Goal: Transaction & Acquisition: Purchase product/service

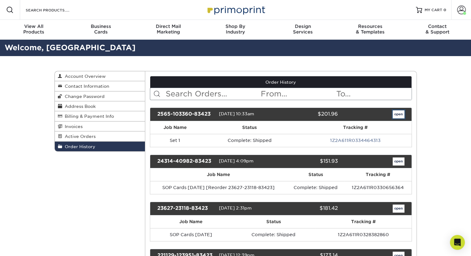
click at [401, 114] on link "open" at bounding box center [399, 114] width 12 height 8
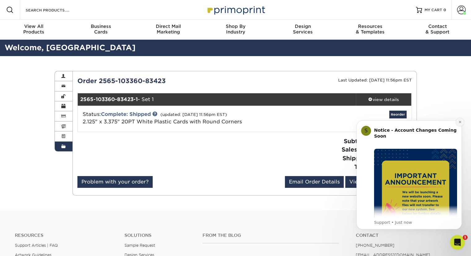
click at [460, 121] on icon "Dismiss notification" at bounding box center [460, 121] width 3 height 3
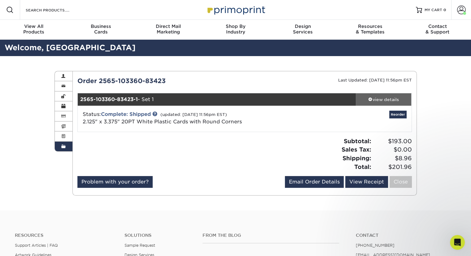
click at [388, 100] on div "view details" at bounding box center [384, 99] width 56 height 6
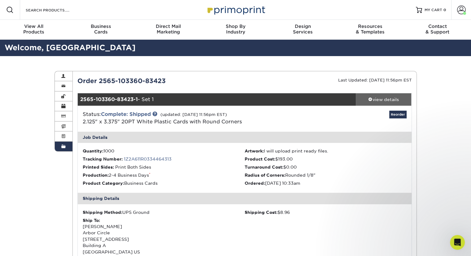
click at [388, 100] on div "view details" at bounding box center [384, 99] width 56 height 6
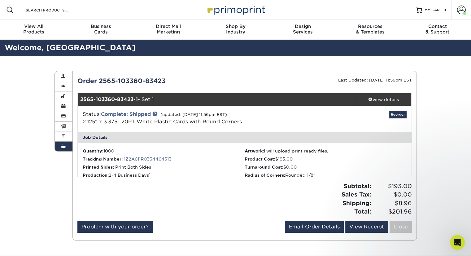
click at [432, 108] on div "Order History Account Overview Contact Information Change Password Address Book…" at bounding box center [235, 155] width 471 height 199
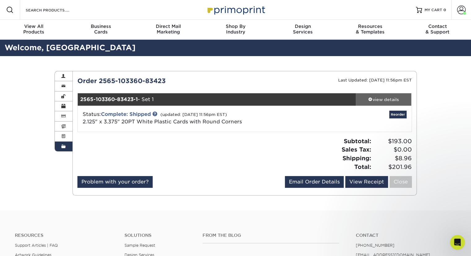
click at [382, 100] on div "view details" at bounding box center [384, 99] width 56 height 6
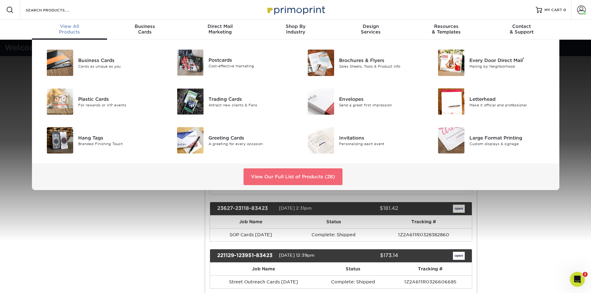
click at [272, 178] on link "View Our Full List of Products (28)" at bounding box center [292, 176] width 99 height 17
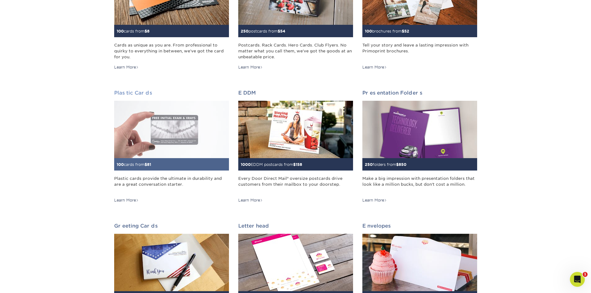
scroll to position [186, 0]
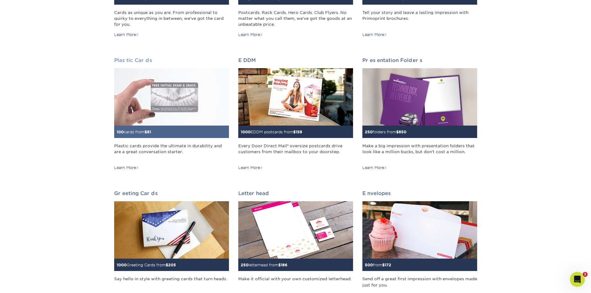
click at [162, 113] on img at bounding box center [171, 96] width 115 height 57
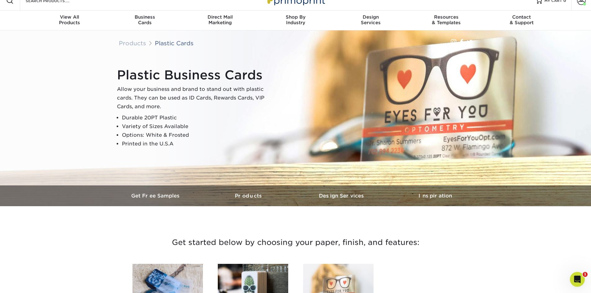
scroll to position [93, 0]
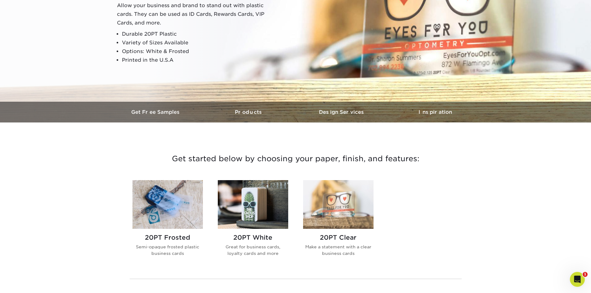
click at [261, 223] on img at bounding box center [253, 204] width 70 height 49
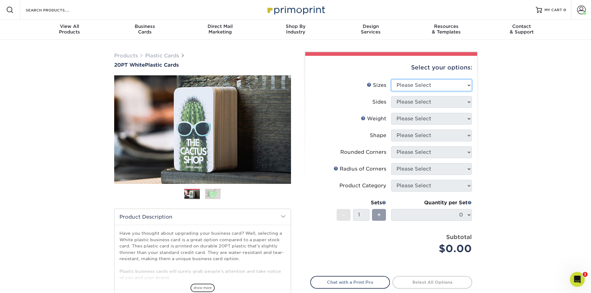
click at [449, 87] on select "Please Select 2" x 3.5" 2" x 8" 2.12" x 3.375" 2.5" x 2.5" 4.25" x 6"" at bounding box center [431, 85] width 81 height 12
select select "2.12x3.38"
click at [391, 79] on select "Please Select 2" x 3.5" 2" x 8" 2.12" x 3.375" 2.5" x 2.5" 4.25" x 6"" at bounding box center [431, 85] width 81 height 12
click at [434, 100] on select "Please Select Print Both Sides Print Front Only" at bounding box center [431, 102] width 81 height 12
select select "13abbda7-1d64-4f25-8bb2-c179b224825d"
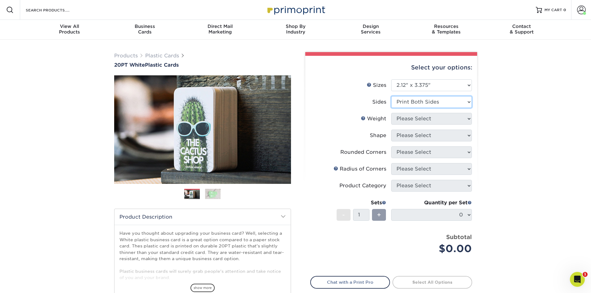
click at [391, 96] on select "Please Select Print Both Sides Print Front Only" at bounding box center [431, 102] width 81 height 12
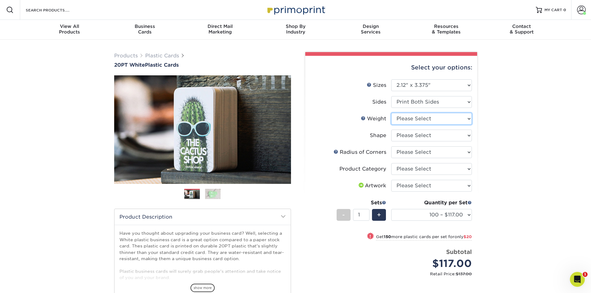
click at [464, 121] on select "Please Select 20PT White Plastic" at bounding box center [431, 119] width 81 height 12
select select "20PT White Plastic"
click at [391, 113] on select "Please Select 20PT White Plastic" at bounding box center [431, 119] width 81 height 12
select select "-1"
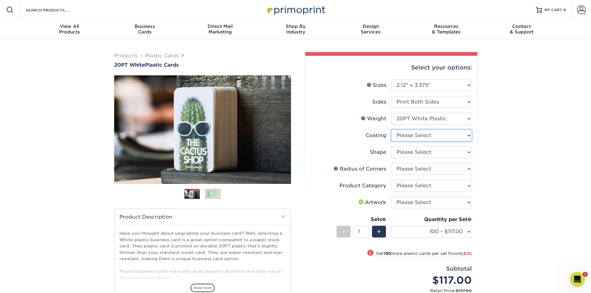
click at [441, 136] on select at bounding box center [431, 136] width 81 height 12
select select "3e7618de-abca-4bda-9f97-8b9129e913d8"
click at [391, 130] on select at bounding box center [431, 136] width 81 height 12
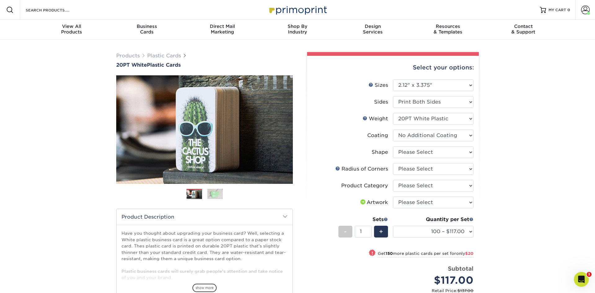
select select "-1"
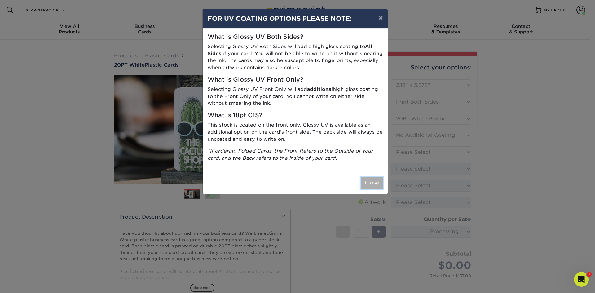
click at [374, 183] on button "Close" at bounding box center [372, 183] width 22 height 12
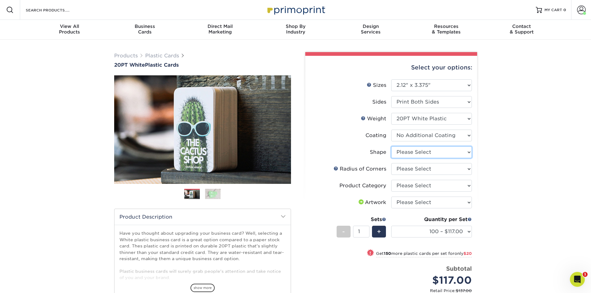
click at [447, 154] on select "Please Select Standard" at bounding box center [431, 152] width 81 height 12
select select "standard"
click at [391, 146] on select "Please Select Standard" at bounding box center [431, 152] width 81 height 12
select select "-1"
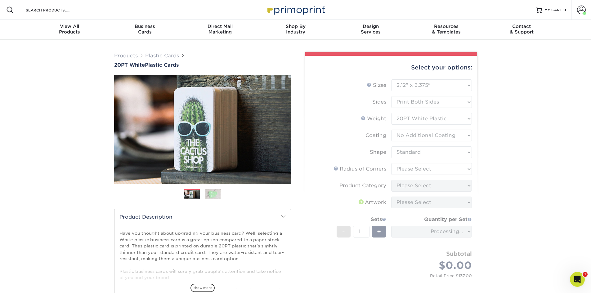
click at [441, 169] on form "Sizes Help Sizes Please Select 2" x 3.5" 2" x 8" 2.12" x 3.375" 2.5" x 2.5" 4.2…" at bounding box center [391, 185] width 162 height 212
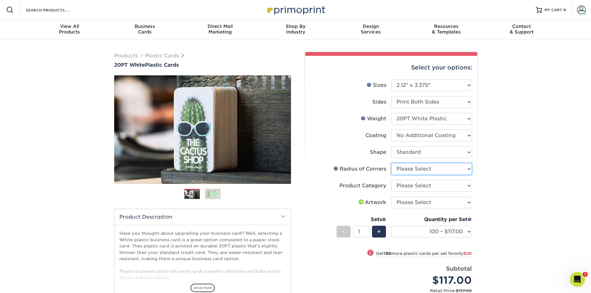
click at [437, 170] on select "Please Select Rounded 1/8" Rounded 1/4"" at bounding box center [431, 169] width 81 height 12
select select "589680c7-ee9a-431b-9d12-d7aeb1386a97"
click at [391, 163] on select "Please Select Rounded 1/8" Rounded 1/4"" at bounding box center [431, 169] width 81 height 12
click at [435, 185] on select "Please Select Business Cards" at bounding box center [431, 186] width 81 height 12
select select "3b5148f1-0588-4f88-a218-97bcfdce65c1"
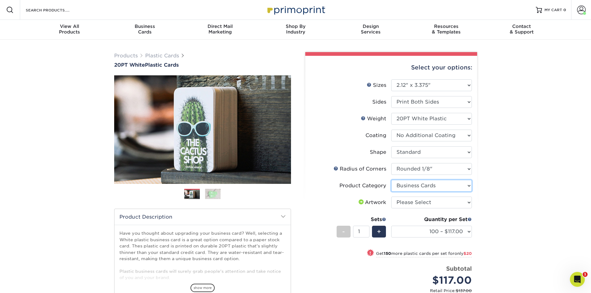
click at [391, 180] on select "Please Select Business Cards" at bounding box center [431, 186] width 81 height 12
click at [429, 203] on select "Please Select I will upload files I need a design - $100" at bounding box center [431, 203] width 81 height 12
select select "upload"
click at [391, 197] on select "Please Select I will upload files I need a design - $100" at bounding box center [431, 203] width 81 height 12
click at [465, 233] on select "100 – $117.00 250 – $137.00 500 – $166.00 1000 – $193.00 2500 – $461.00 5000 – …" at bounding box center [431, 232] width 81 height 12
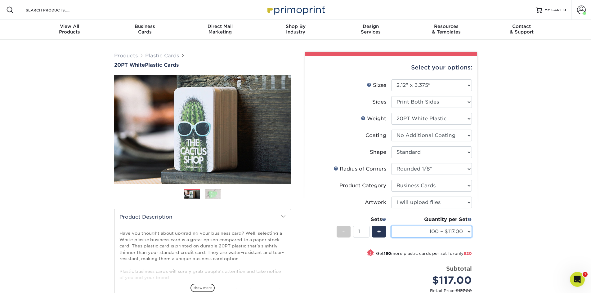
select select "2500 – $461.00"
click at [391, 226] on select "100 – $117.00 250 – $137.00 500 – $166.00 1000 – $193.00 2500 – $461.00 5000 – …" at bounding box center [431, 232] width 81 height 12
click at [500, 220] on div "Products Plastic Cards 20PT White Plastic Cards Previous Next and" at bounding box center [295, 213] width 591 height 346
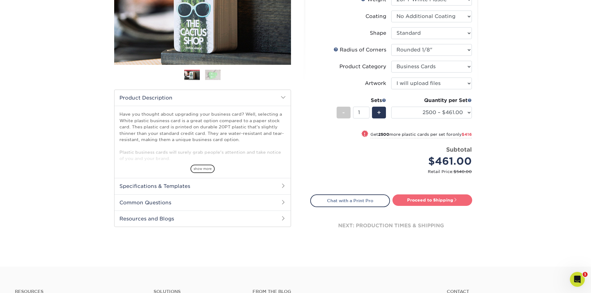
click at [445, 202] on link "Proceed to Shipping" at bounding box center [432, 199] width 80 height 11
type input "Set 1"
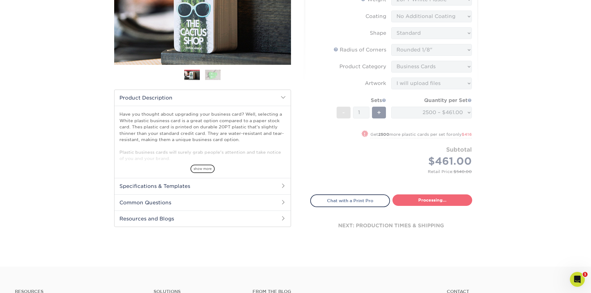
select select "f4fab1db-b33a-4156-b618-5bf1f8644bc6"
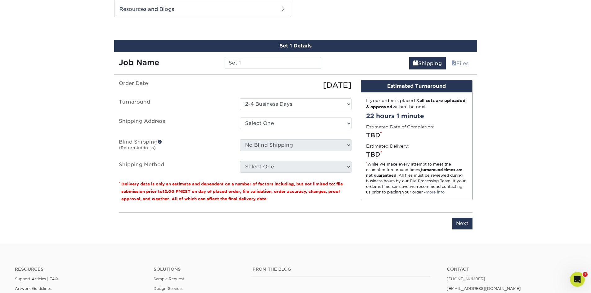
scroll to position [330, 0]
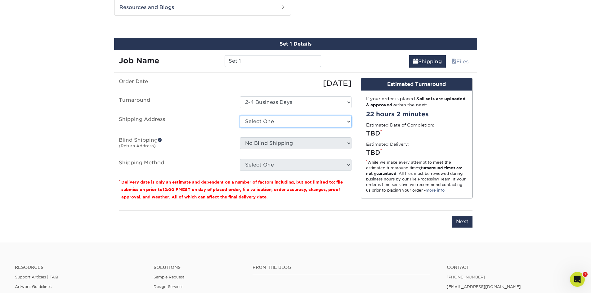
click at [299, 124] on select "Select One [GEOGRAPHIC_DATA] Onnika + Add New Address" at bounding box center [296, 122] width 112 height 12
select select "154935"
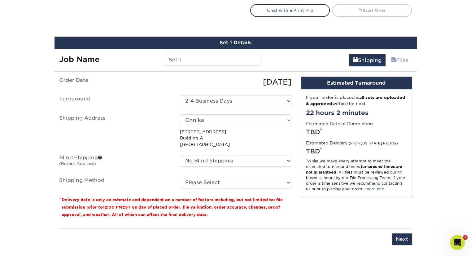
scroll to position [320, 0]
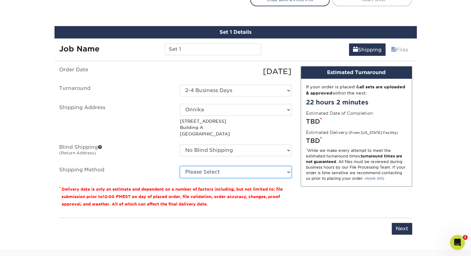
click at [215, 174] on select "Please Select Ground Shipping (+$11.20) 3 Day Shipping Service (+$37.00) 2 Day …" at bounding box center [236, 172] width 112 height 12
select select "03"
click at [180, 166] on select "Please Select Ground Shipping (+$11.20) 3 Day Shipping Service (+$37.00) 2 Day …" at bounding box center [236, 172] width 112 height 12
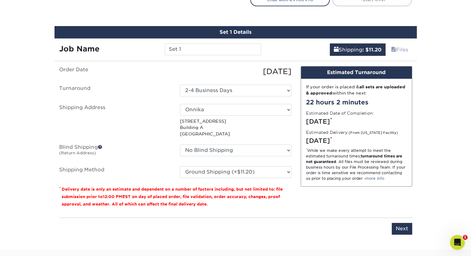
click at [324, 187] on div "Design Estimated Turnaround If your order is placed & all sets are uploaded & a…" at bounding box center [356, 139] width 121 height 147
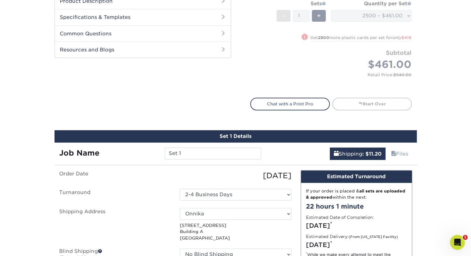
scroll to position [165, 0]
